Goal: Find specific page/section: Find specific page/section

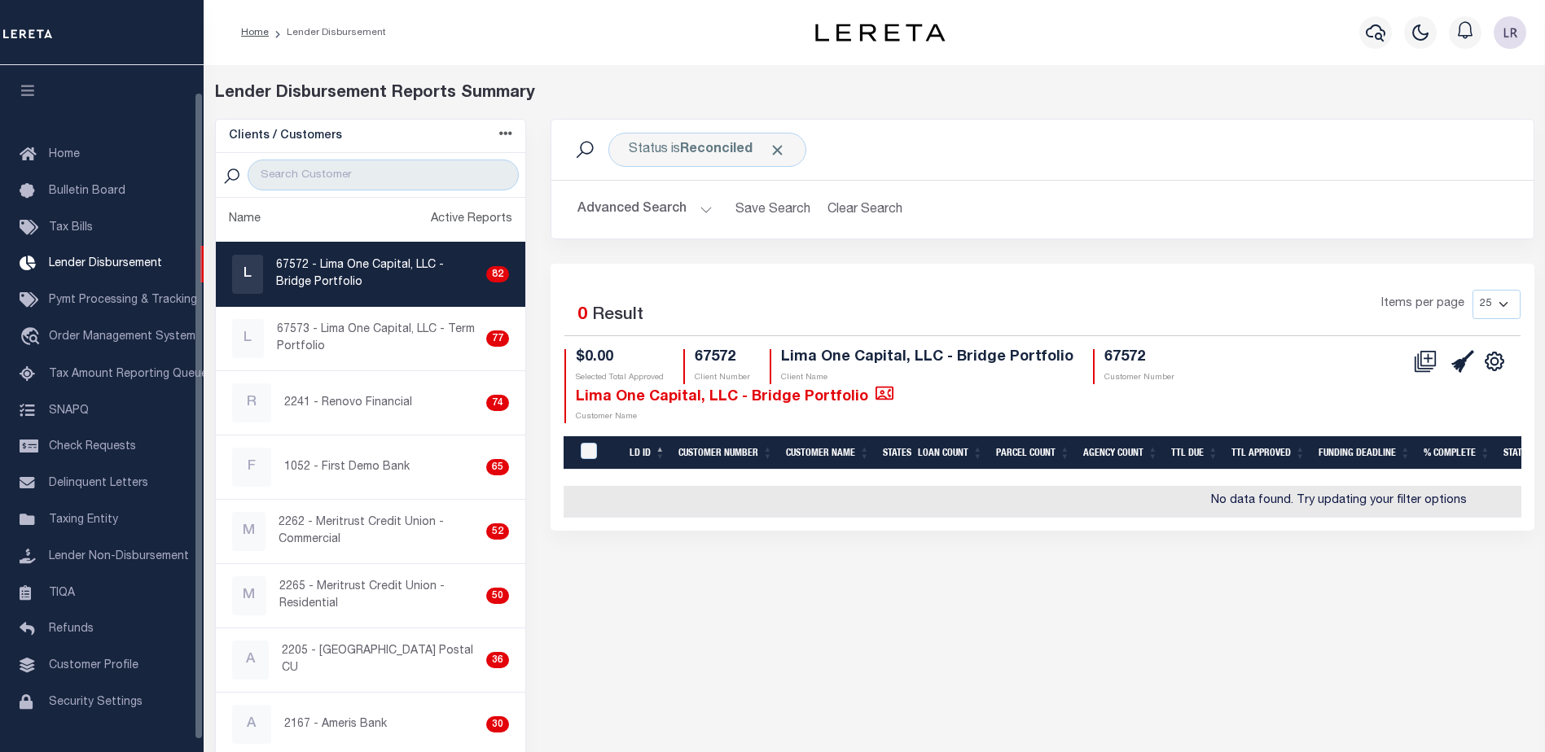
scroll to position [29, 0]
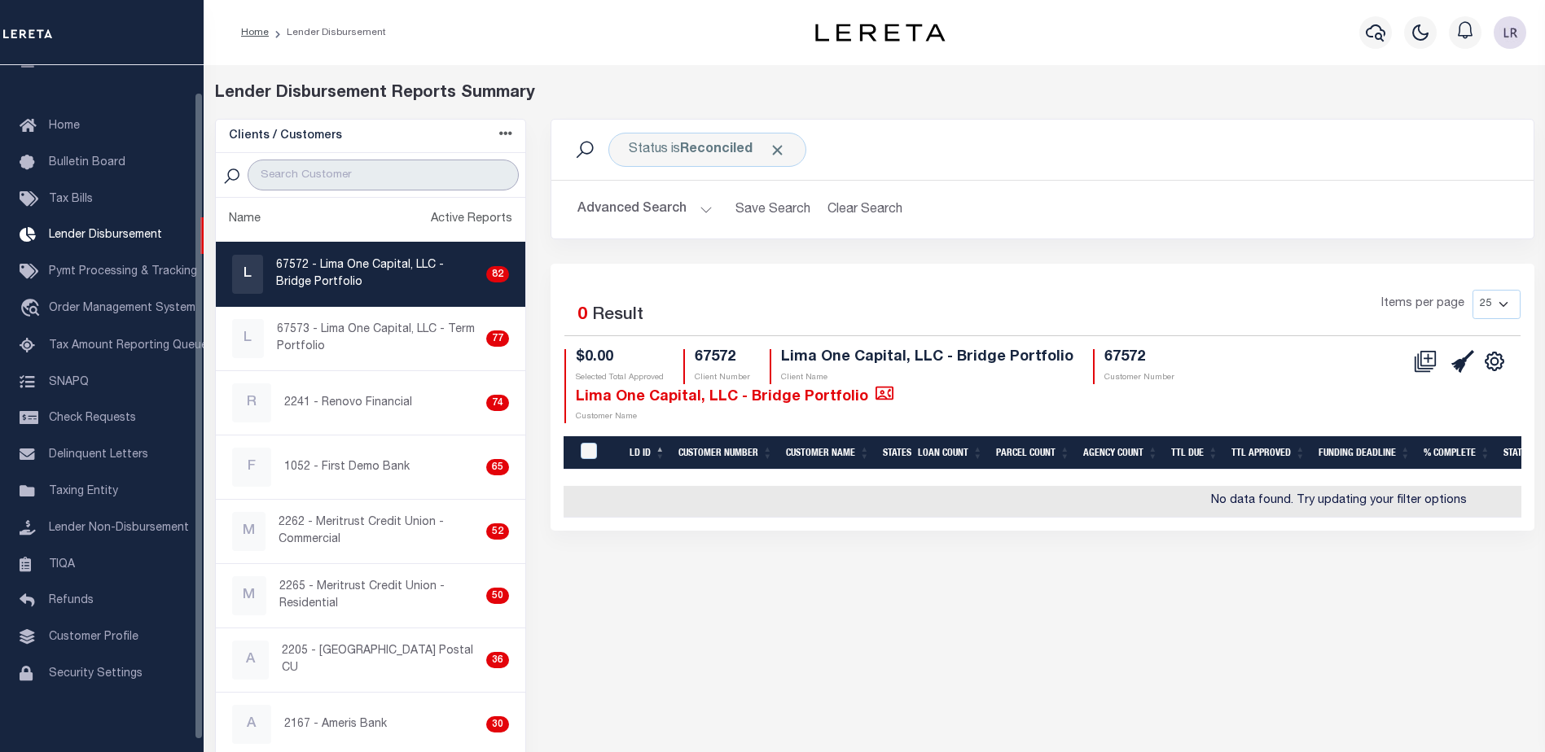
click at [398, 173] on input "search" at bounding box center [383, 175] width 271 height 31
paste input "First Guaranty Bank"
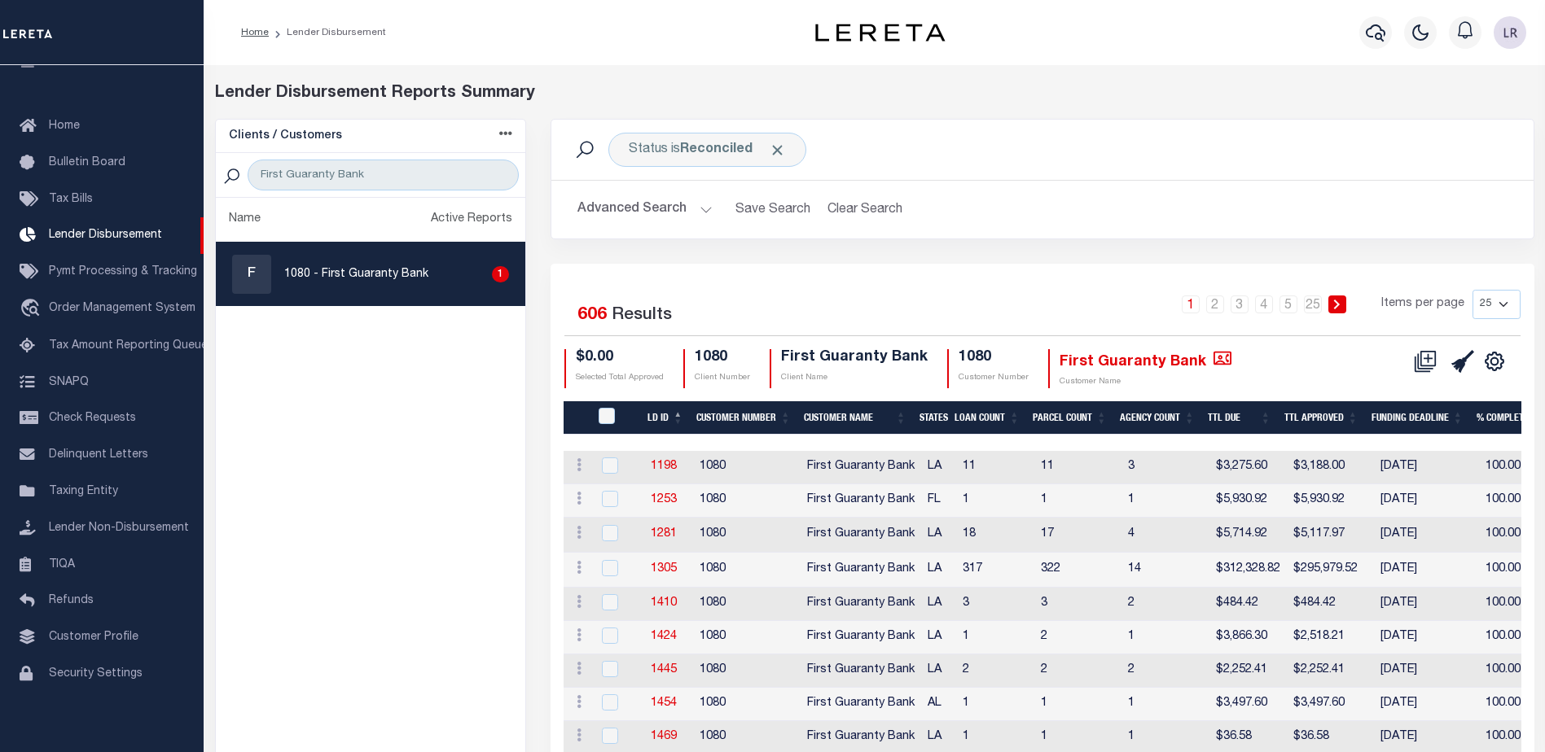
click at [676, 414] on th "LD ID" at bounding box center [665, 417] width 49 height 33
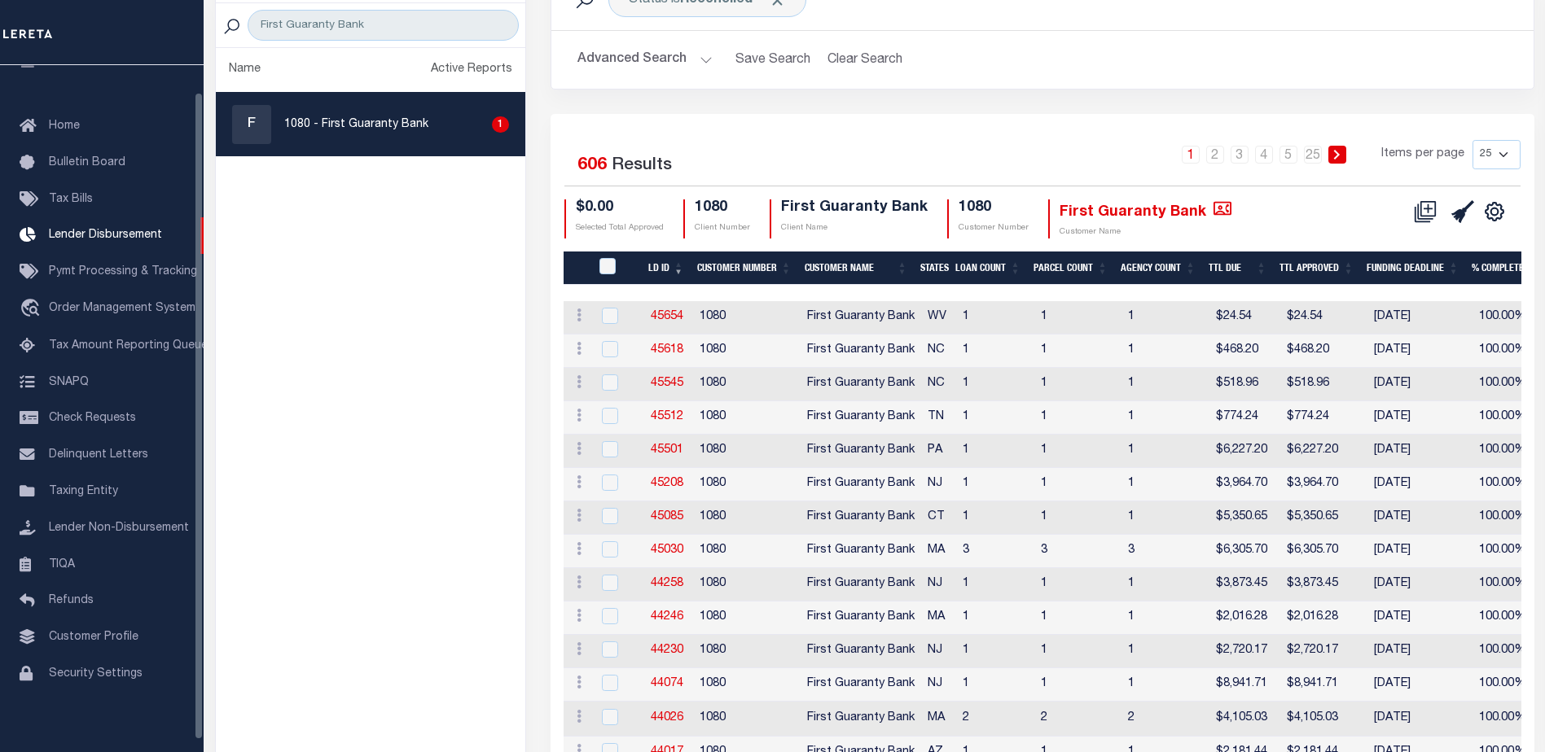
scroll to position [163, 0]
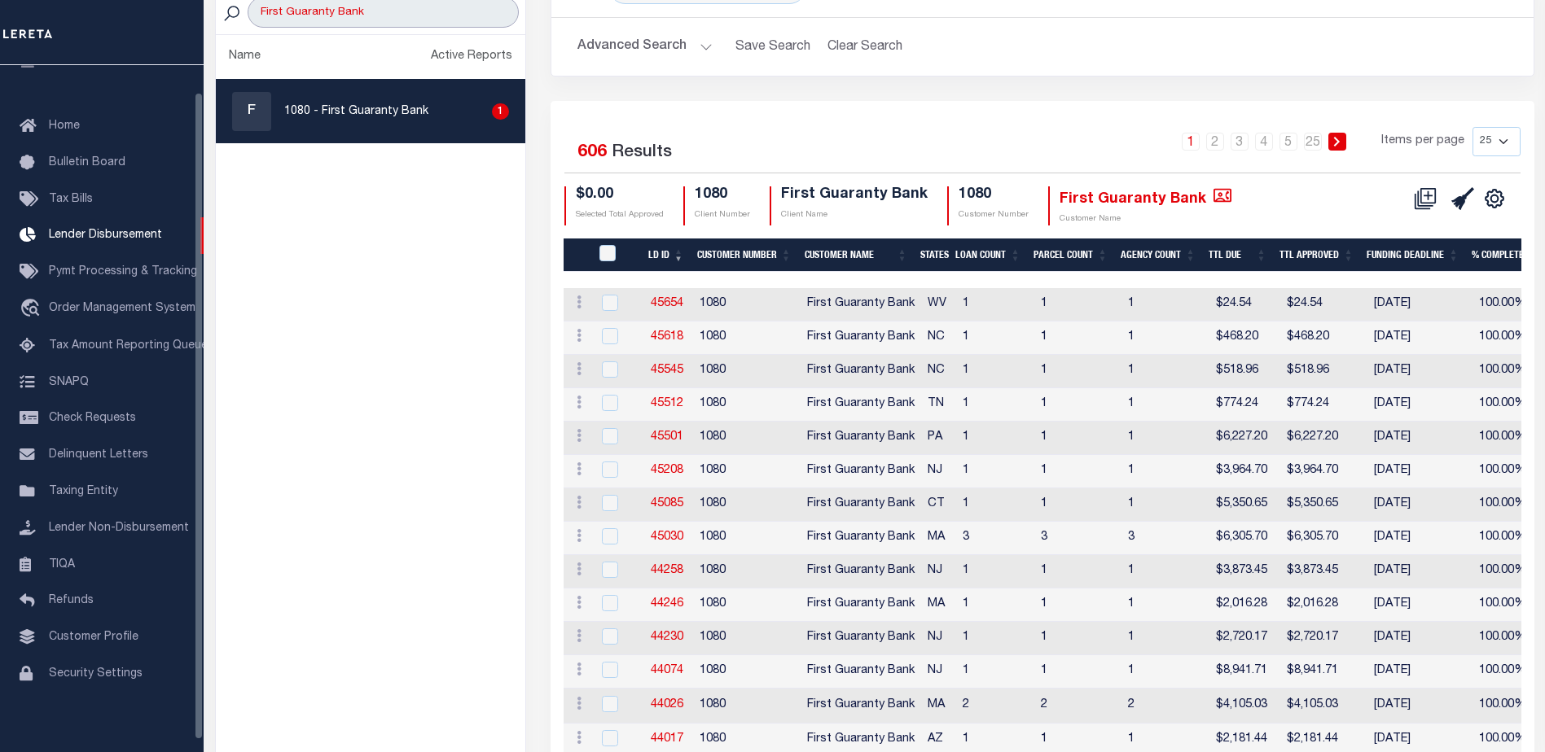
click at [400, 20] on input "First Guaranty Bank" at bounding box center [383, 12] width 271 height 31
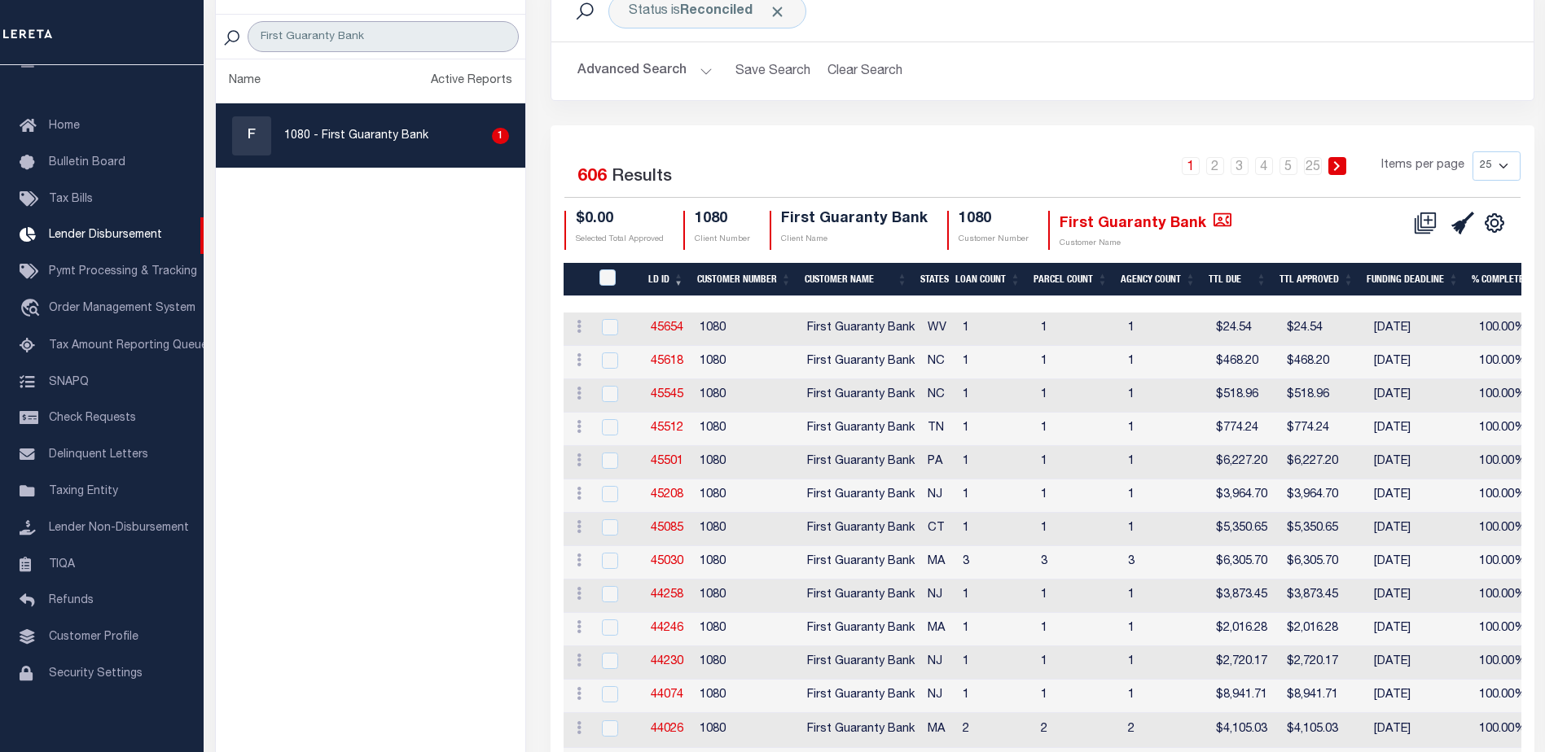
drag, startPoint x: 361, startPoint y: 10, endPoint x: 119, endPoint y: 7, distance: 241.9
click at [119, 7] on div "Home Lender Disbursement" at bounding box center [772, 549] width 1545 height 1375
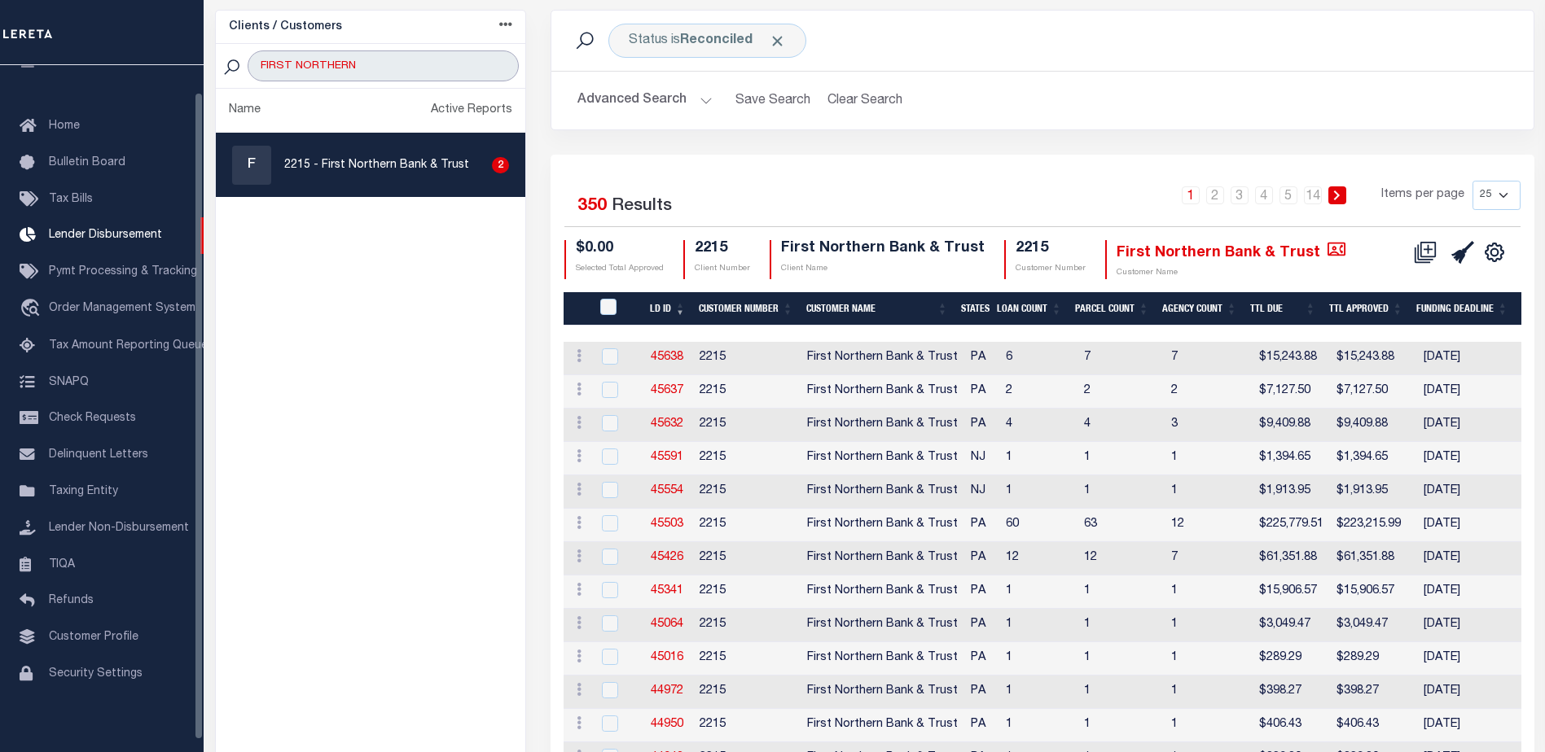
click at [362, 69] on input "FIRST NORTHERN" at bounding box center [383, 65] width 271 height 31
drag, startPoint x: 418, startPoint y: 59, endPoint x: 42, endPoint y: 62, distance: 375.4
click at [42, 62] on div "Home Lender Disbursement" at bounding box center [772, 607] width 1545 height 1433
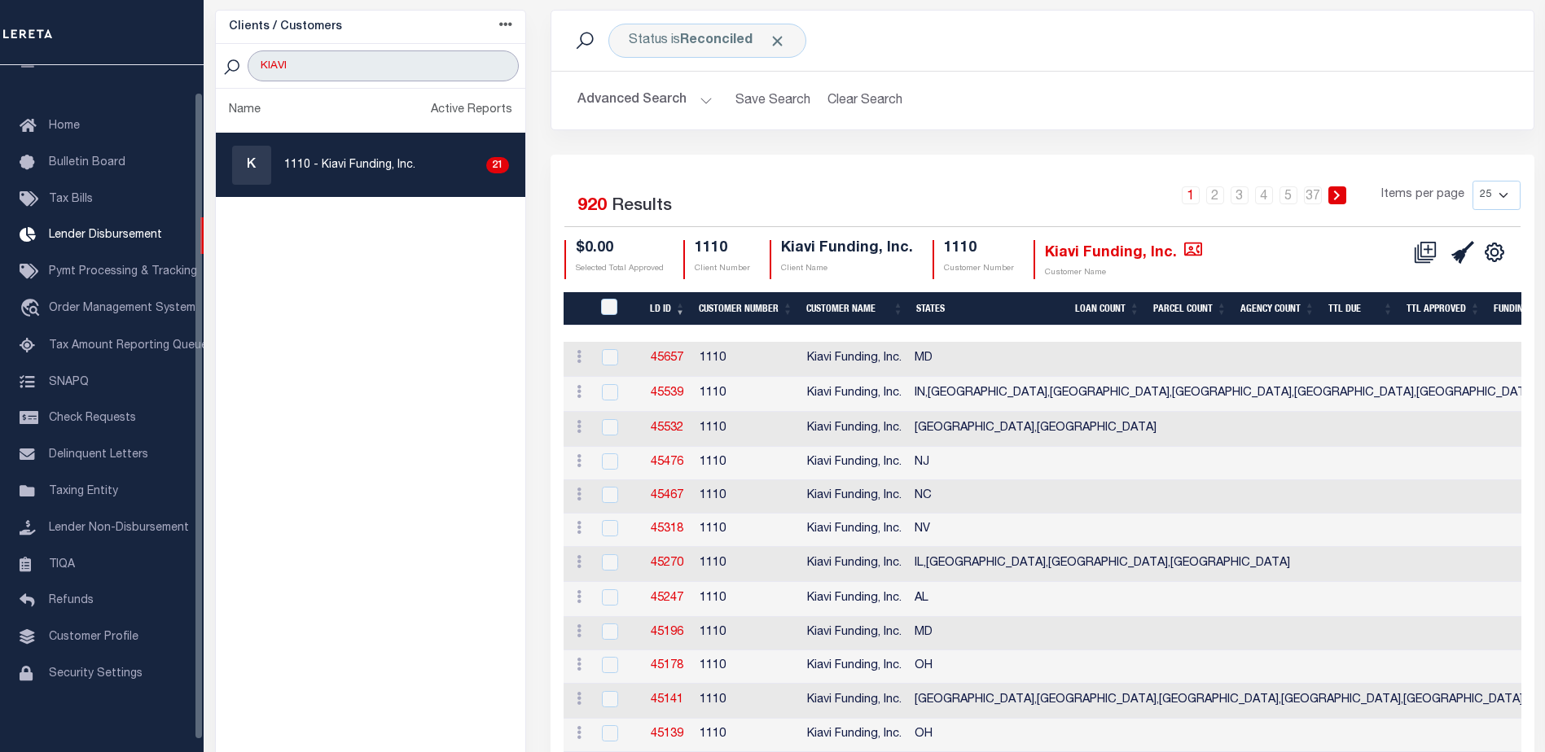
click at [305, 69] on input "KIAVI" at bounding box center [383, 65] width 271 height 31
drag, startPoint x: 309, startPoint y: 67, endPoint x: 240, endPoint y: 59, distance: 68.9
click at [240, 59] on div "KIAVI" at bounding box center [371, 66] width 310 height 45
paste input "[PERSON_NAME] [DATE]"
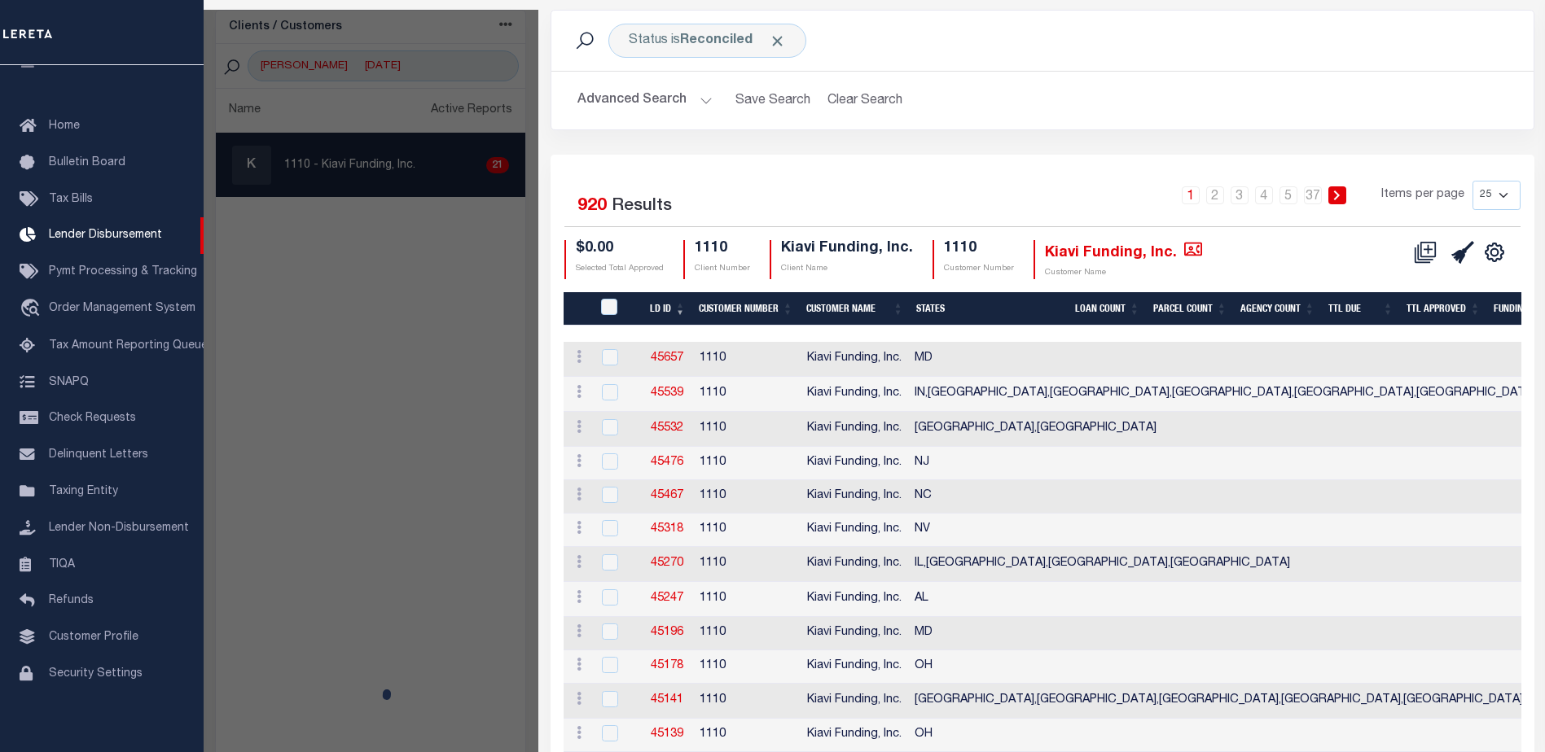
click at [280, 68] on div "Clients / Customers Customers asc Customers desc Client asc Client desc Active …" at bounding box center [371, 694] width 336 height 1368
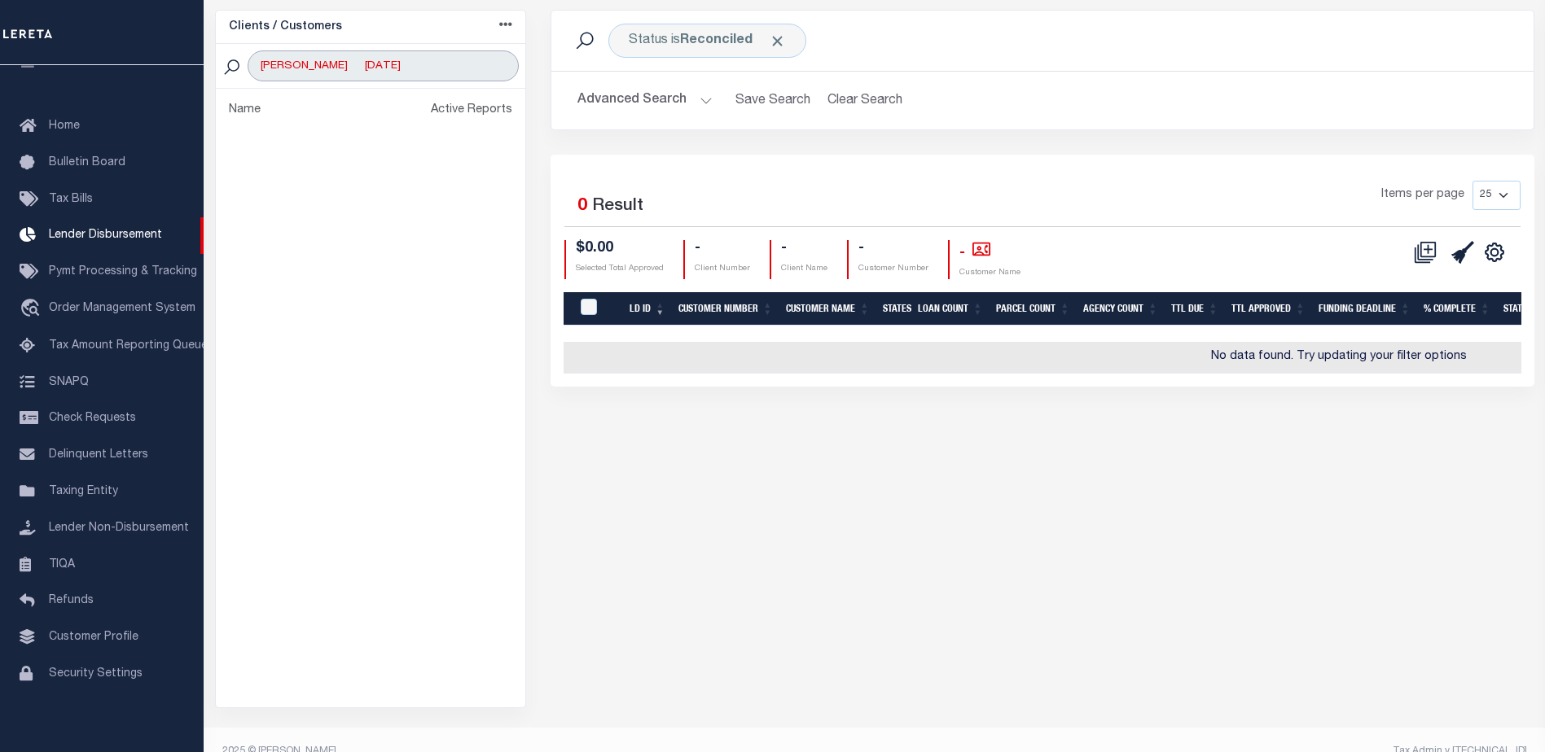
click at [388, 66] on input "[PERSON_NAME] [DATE]" at bounding box center [383, 65] width 271 height 31
drag, startPoint x: 413, startPoint y: 72, endPoint x: 210, endPoint y: 77, distance: 202.8
click at [210, 77] on div "Clients / Customers Customers asc Customers desc Client asc Client desc Active …" at bounding box center [371, 359] width 336 height 699
type input "WEST SHORE"
